Goal: Task Accomplishment & Management: Manage account settings

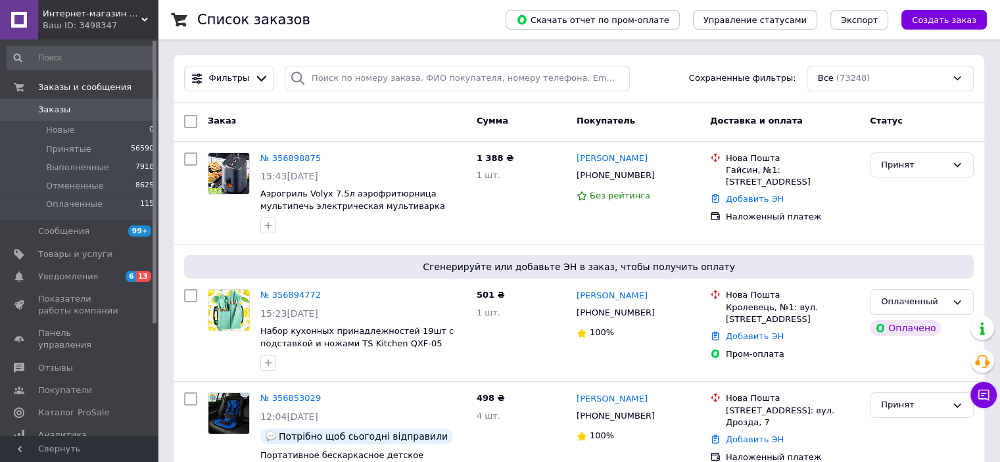
click at [145, 18] on icon at bounding box center [144, 19] width 7 height 7
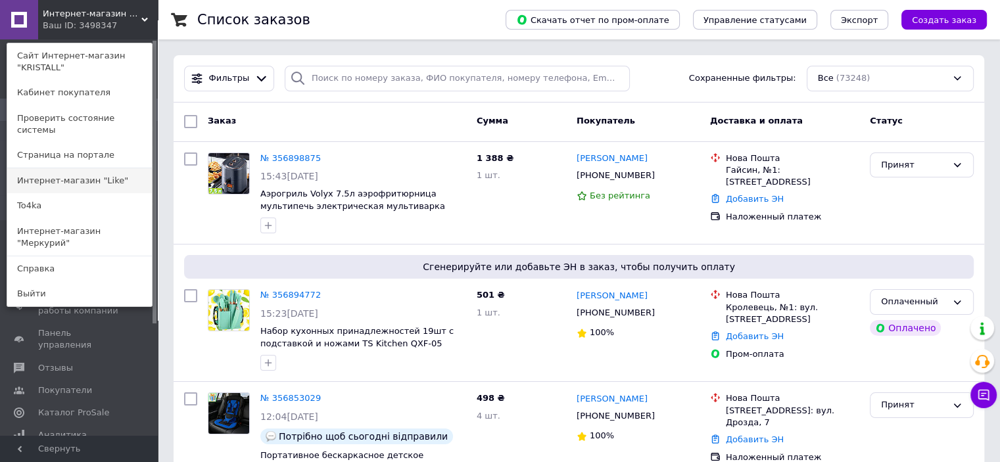
click at [97, 171] on link "Интернет-магазин "Like"" at bounding box center [79, 180] width 145 height 25
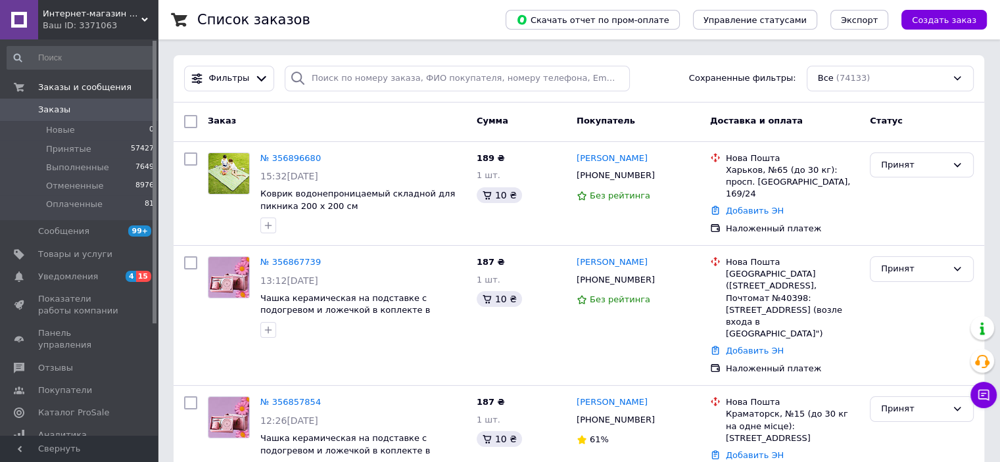
click at [150, 14] on div "Интернет-магазин "Like" Ваш ID: 3371063" at bounding box center [98, 19] width 120 height 39
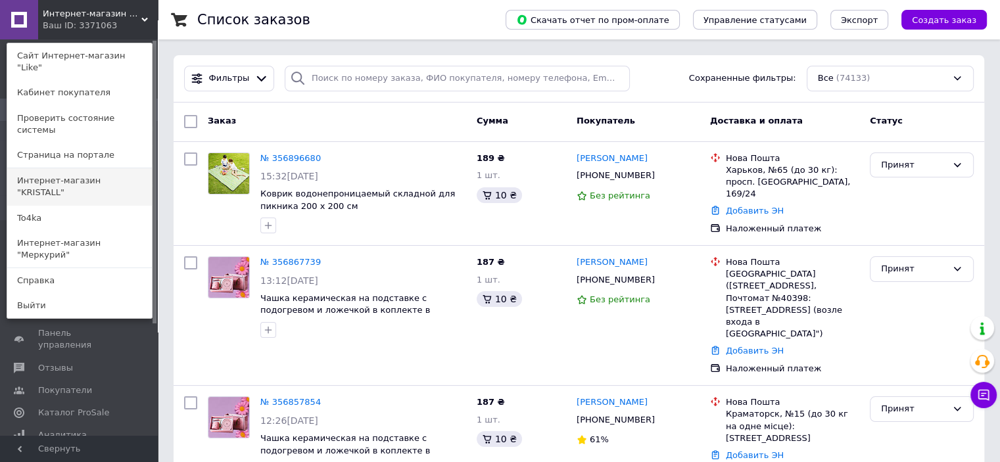
click at [116, 168] on link "Интернет-магазин "KRISTALL"" at bounding box center [79, 186] width 145 height 37
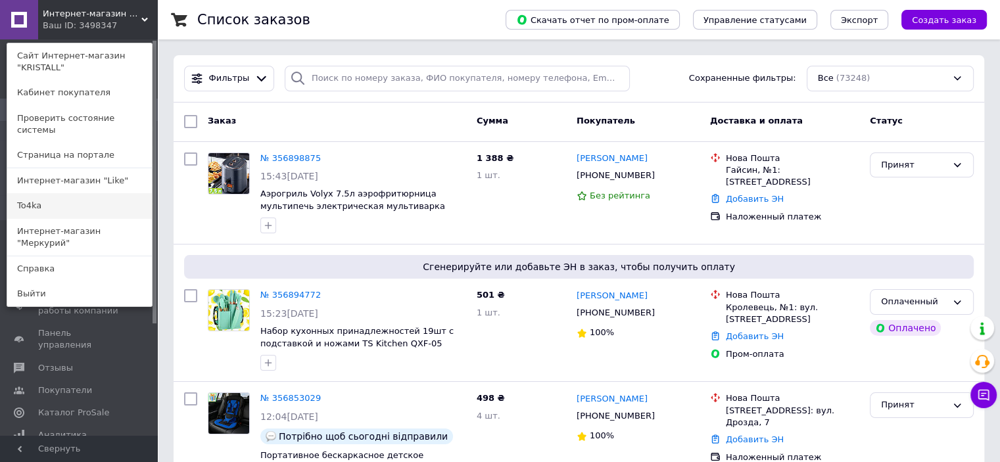
click at [107, 195] on link "To4ka" at bounding box center [79, 205] width 145 height 25
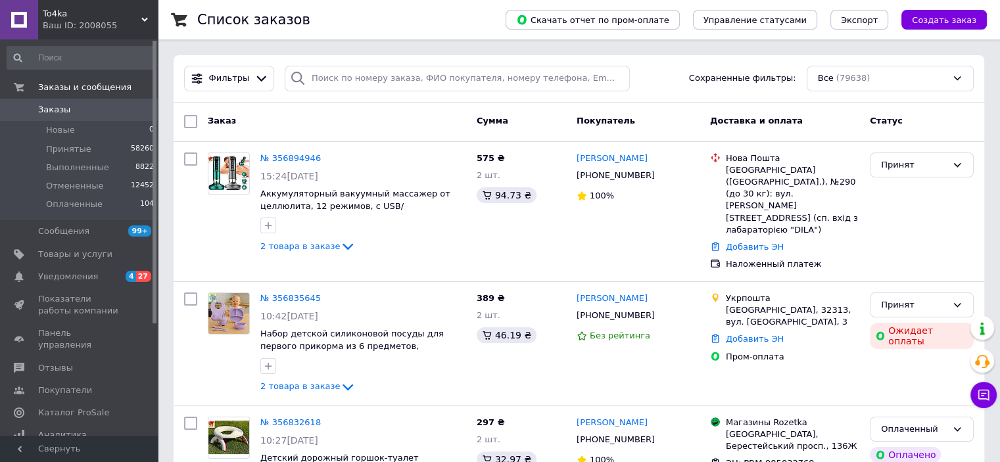
click at [82, 107] on span "Заказы" at bounding box center [80, 110] width 84 height 12
